Goal: Information Seeking & Learning: Understand process/instructions

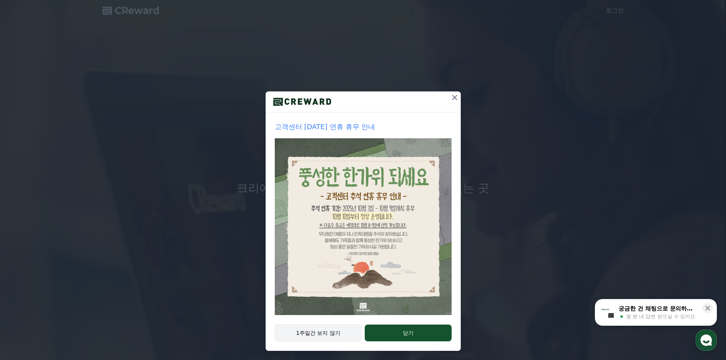
click at [315, 333] on button "1주일간 보지 않기" at bounding box center [318, 333] width 87 height 18
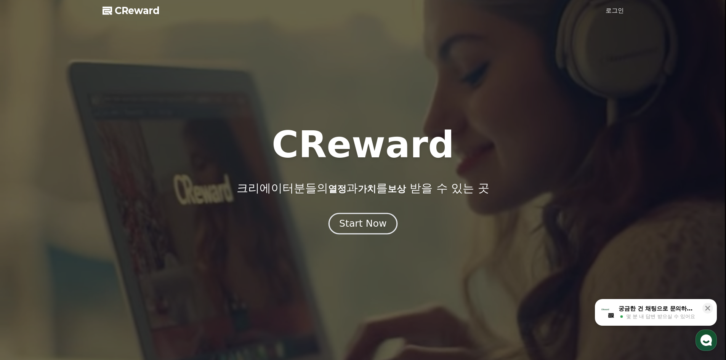
click at [371, 217] on button "Start Now" at bounding box center [362, 224] width 69 height 22
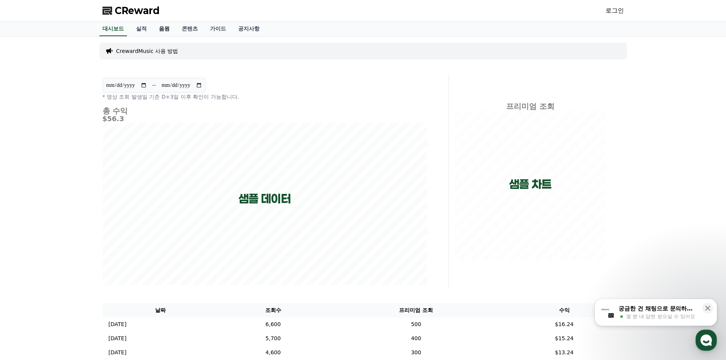
click at [166, 27] on link "음원" at bounding box center [164, 29] width 23 height 14
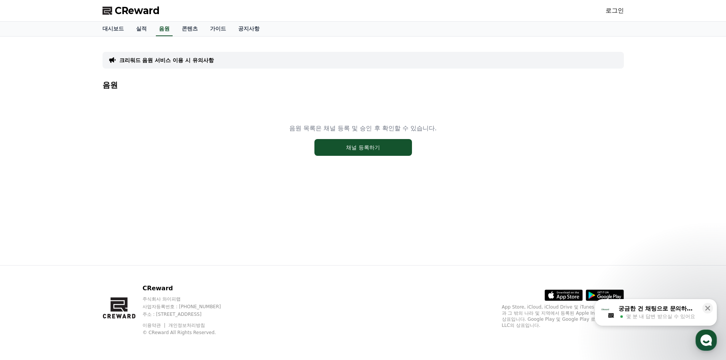
click at [155, 61] on p "크리워드 음원 서비스 이용 시 유의사항" at bounding box center [166, 60] width 95 height 8
